Goal: Find specific page/section: Locate a particular part of the current website

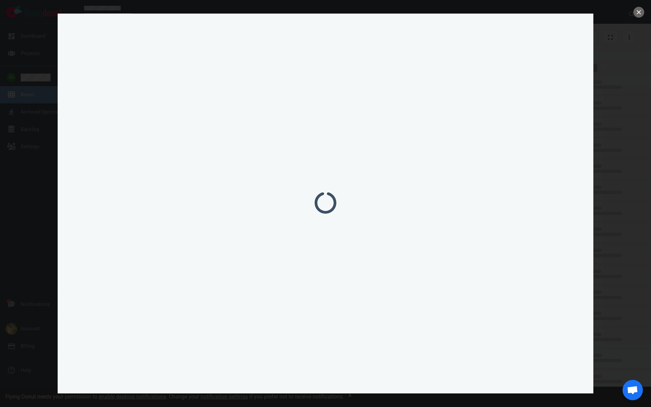
click at [639, 13] on button "close" at bounding box center [638, 12] width 11 height 11
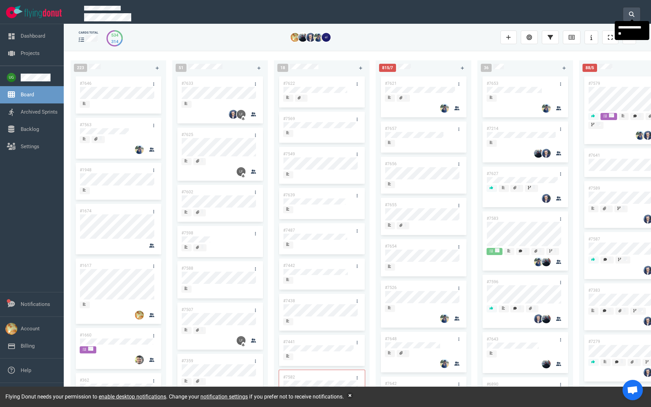
click at [631, 12] on icon at bounding box center [631, 14] width 5 height 5
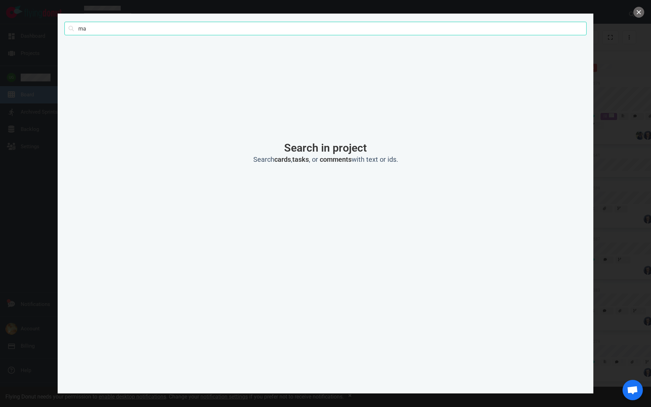
type input "m"
click button "Search" at bounding box center [0, 0] width 0 height 0
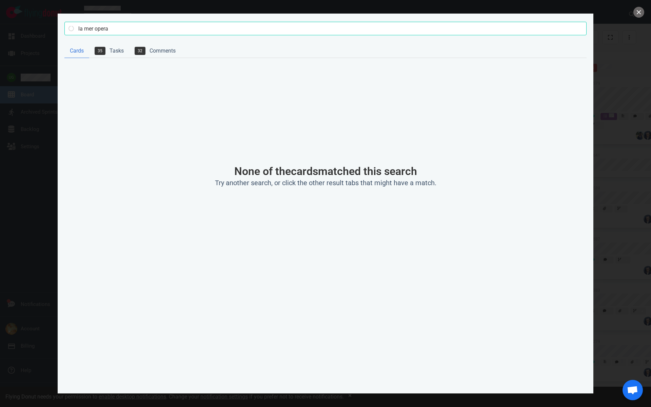
click at [101, 27] on input "la mer opera" at bounding box center [325, 29] width 522 height 14
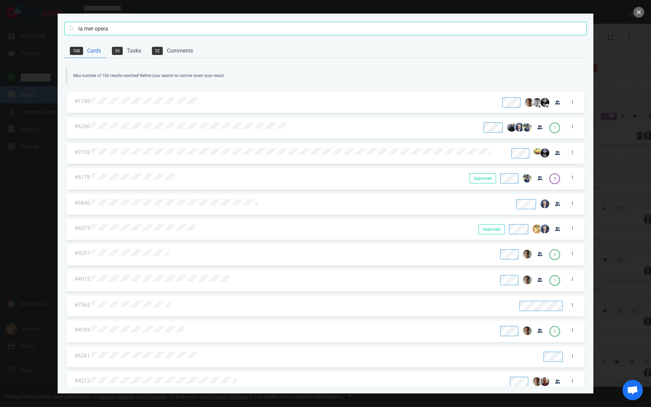
click at [101, 27] on input "la mer opera" at bounding box center [325, 29] width 522 height 14
click button "Search" at bounding box center [0, 0] width 0 height 0
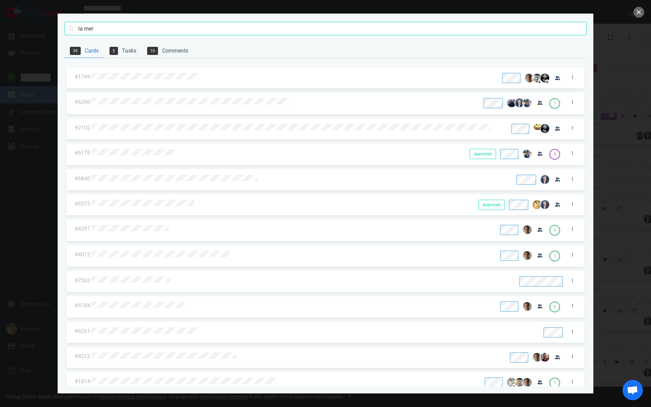
click at [92, 31] on input "la mer" at bounding box center [325, 29] width 522 height 14
type input "lmr"
click button "Search" at bounding box center [0, 0] width 0 height 0
